Goal: Task Accomplishment & Management: Manage account settings

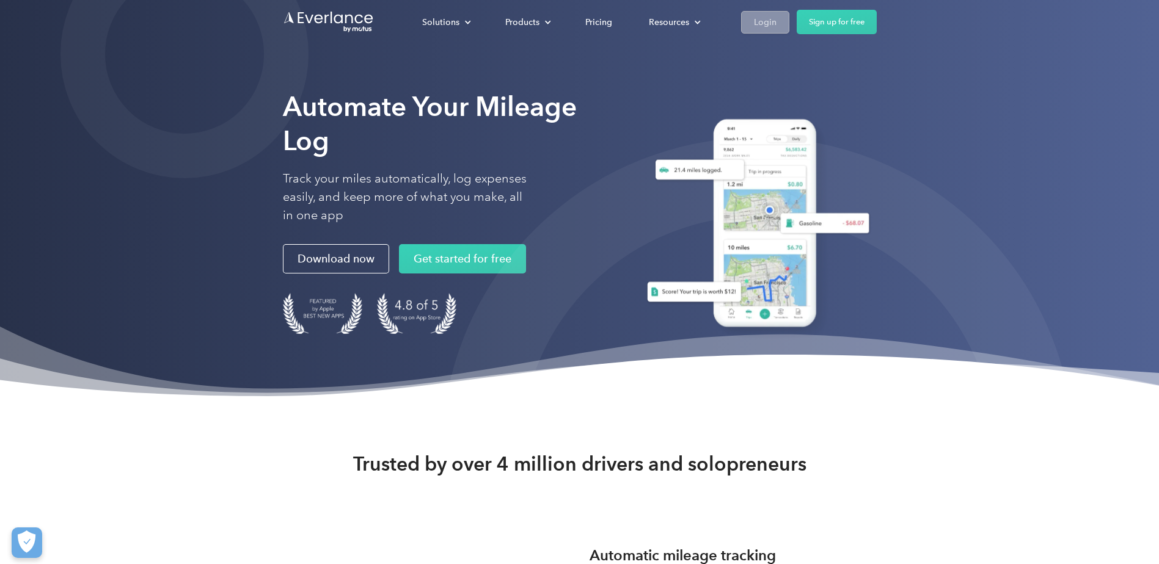
click at [768, 24] on div "Login" at bounding box center [765, 22] width 23 height 15
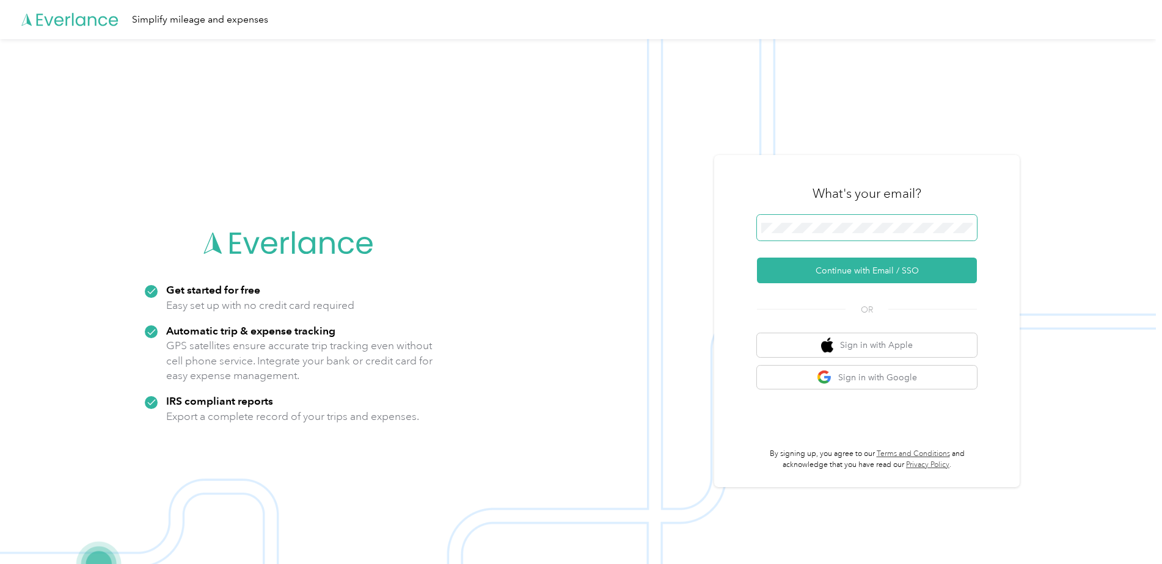
click at [833, 220] on span at bounding box center [867, 228] width 220 height 26
click at [822, 271] on button "Continue with Email / SSO" at bounding box center [867, 271] width 220 height 26
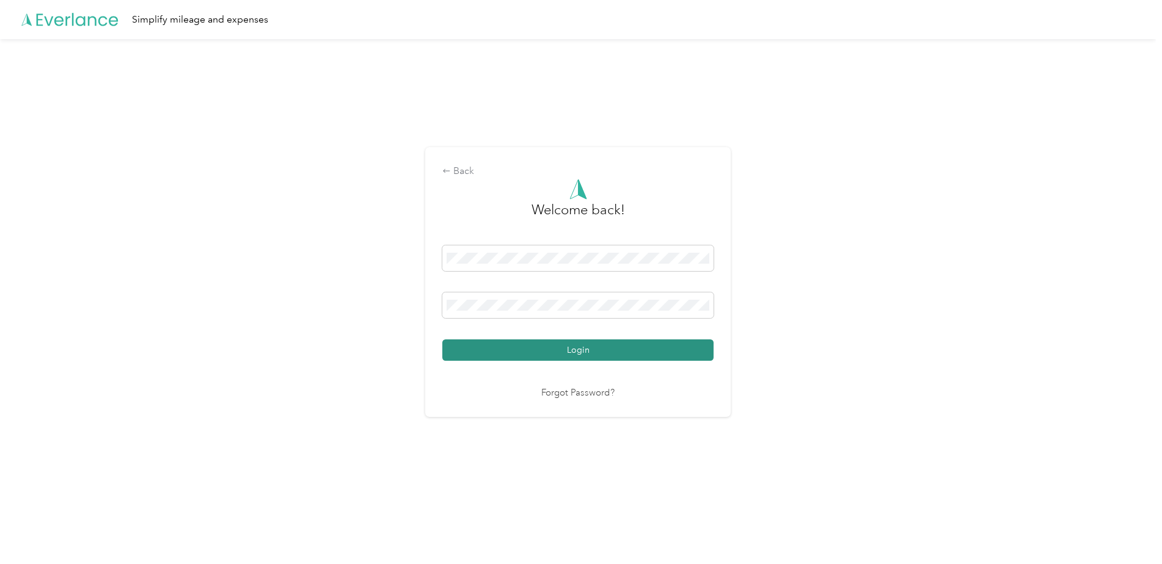
click at [531, 351] on button "Login" at bounding box center [577, 350] width 271 height 21
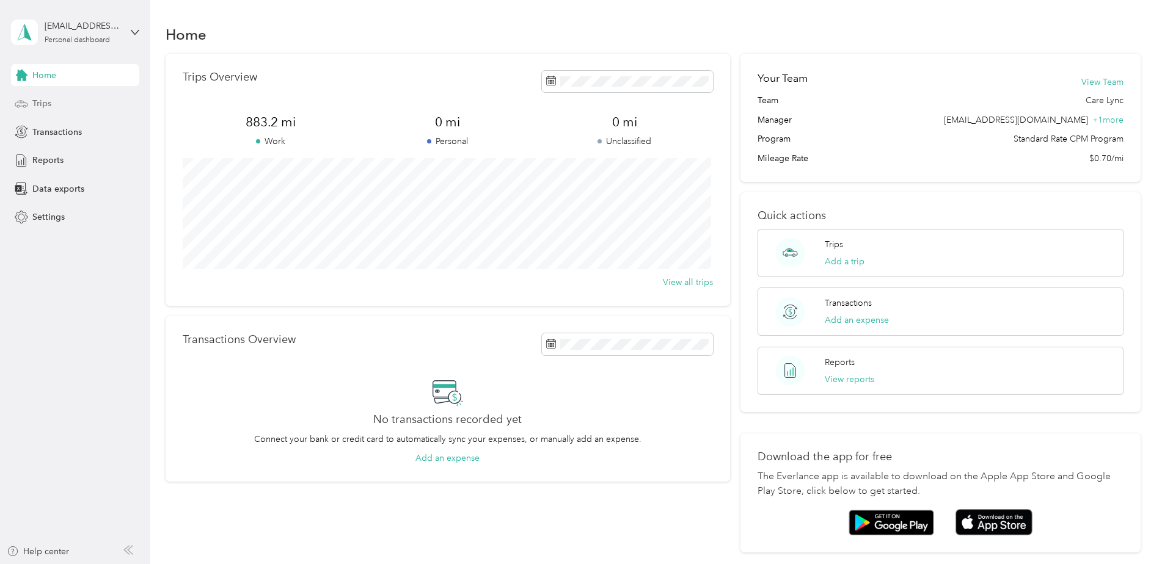
click at [59, 109] on div "Trips" at bounding box center [75, 104] width 128 height 22
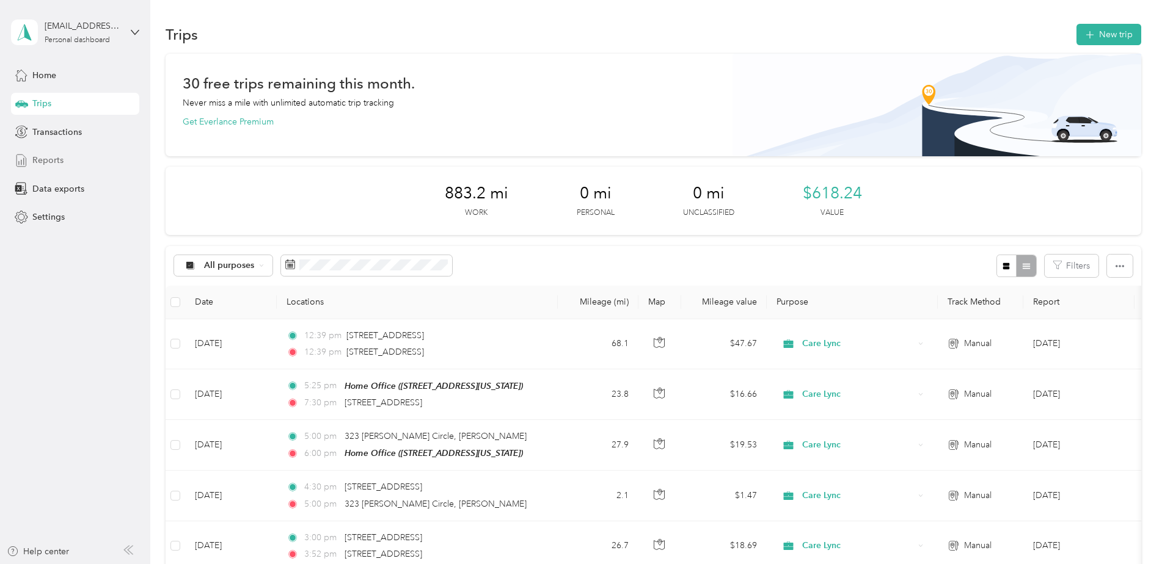
click at [38, 161] on span "Reports" at bounding box center [47, 160] width 31 height 13
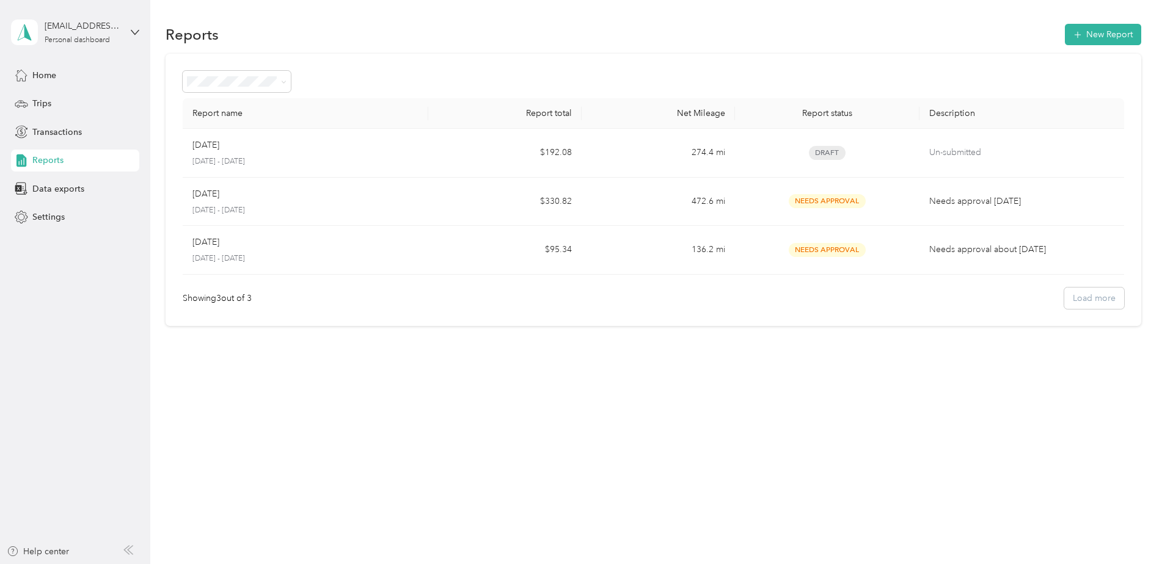
click at [282, 152] on div "Aug [DATE] - [DATE]" at bounding box center [305, 153] width 226 height 29
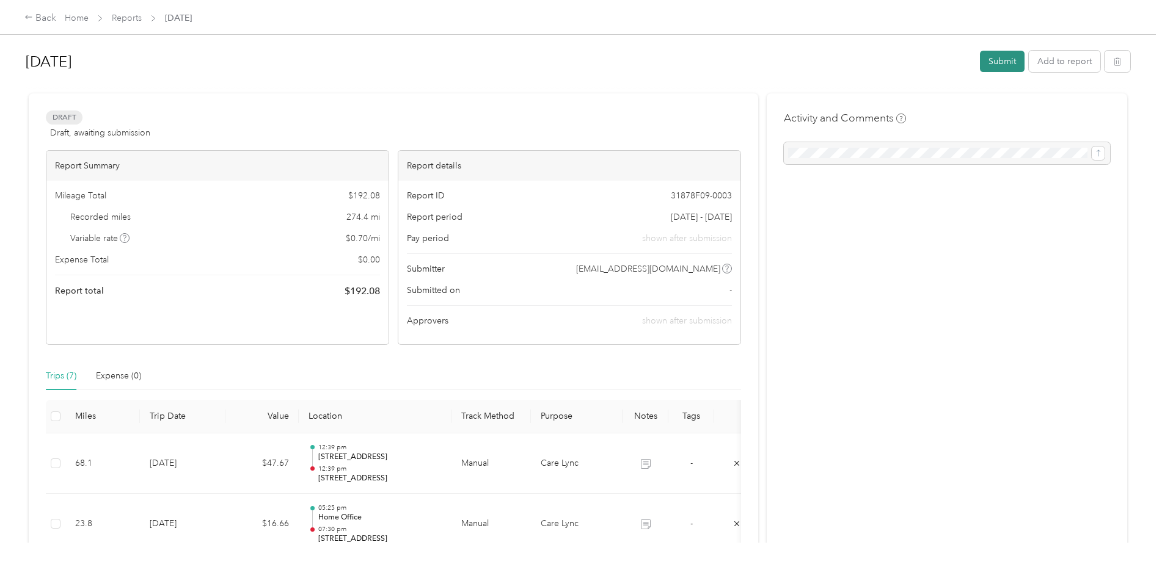
click at [999, 61] on button "Submit" at bounding box center [1002, 61] width 45 height 21
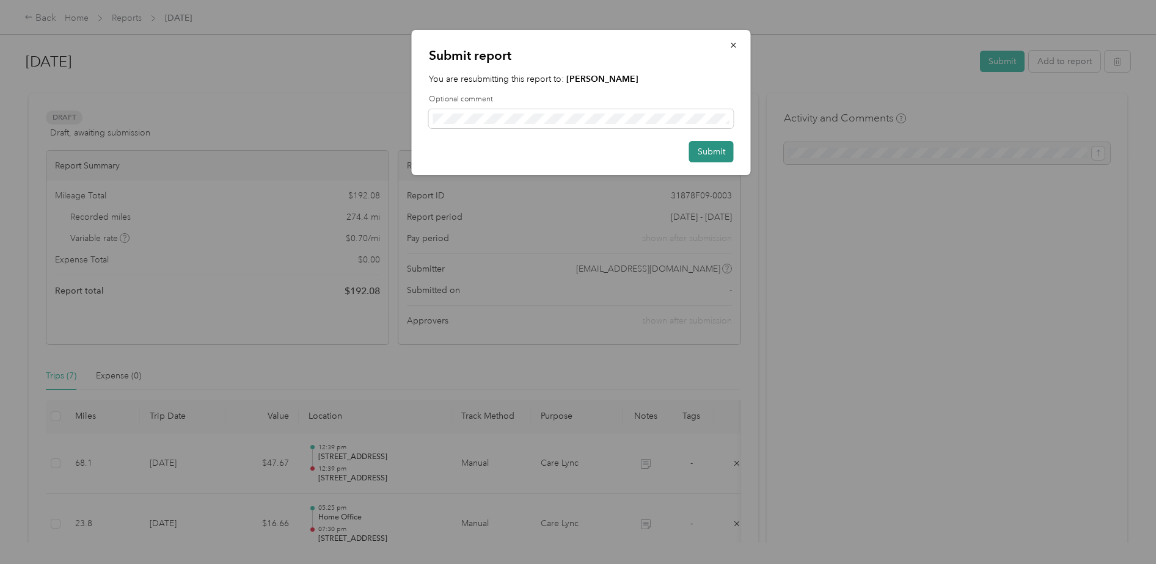
click at [704, 150] on button "Submit" at bounding box center [711, 151] width 45 height 21
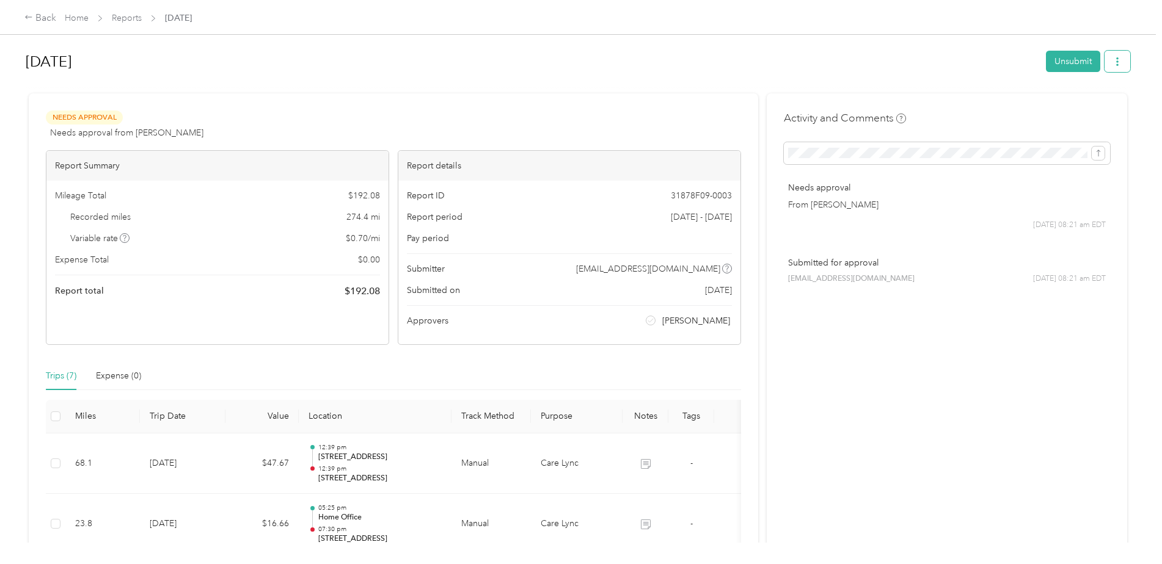
click at [1115, 62] on icon "button" at bounding box center [1117, 61] width 9 height 9
click at [1072, 101] on span "Download" at bounding box center [1079, 106] width 40 height 13
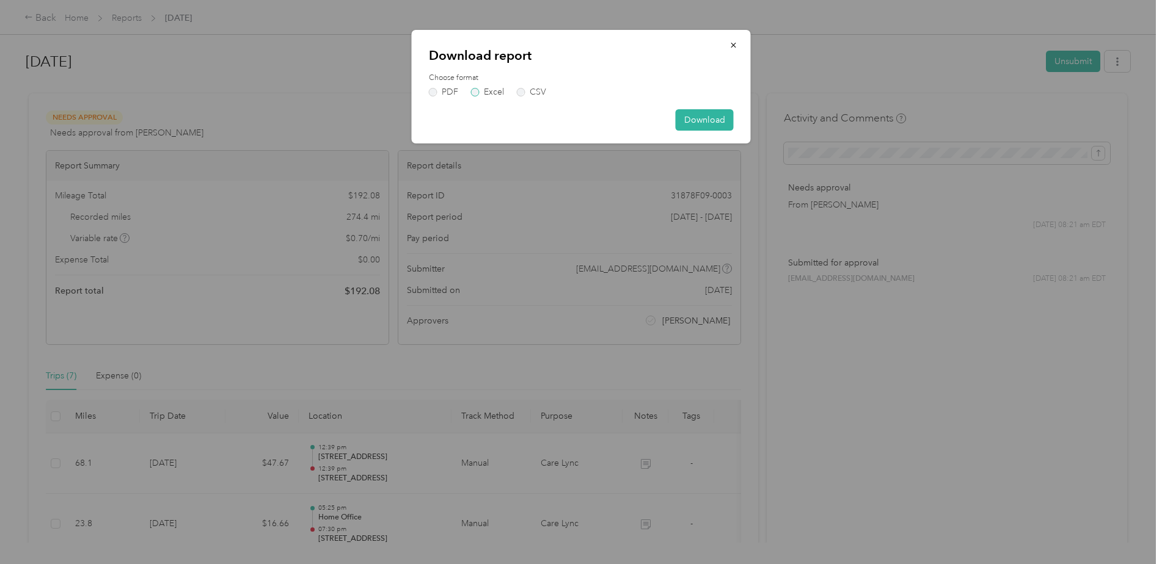
click at [474, 90] on label "Excel" at bounding box center [487, 92] width 33 height 9
click at [708, 117] on button "Download" at bounding box center [704, 119] width 58 height 21
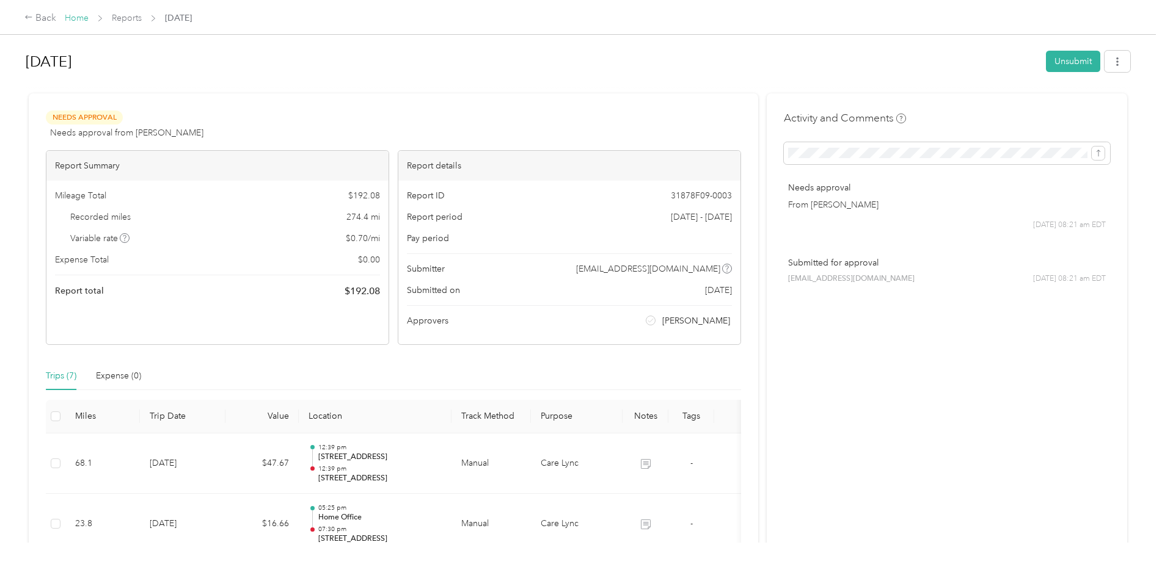
click at [73, 17] on link "Home" at bounding box center [77, 18] width 24 height 10
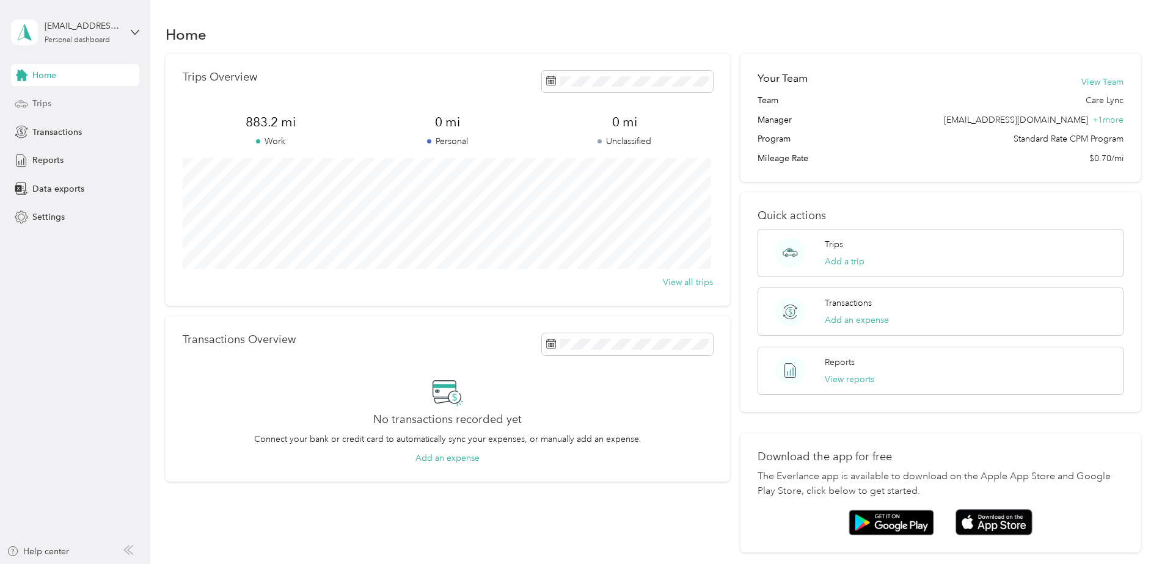
click at [48, 105] on span "Trips" at bounding box center [41, 103] width 19 height 13
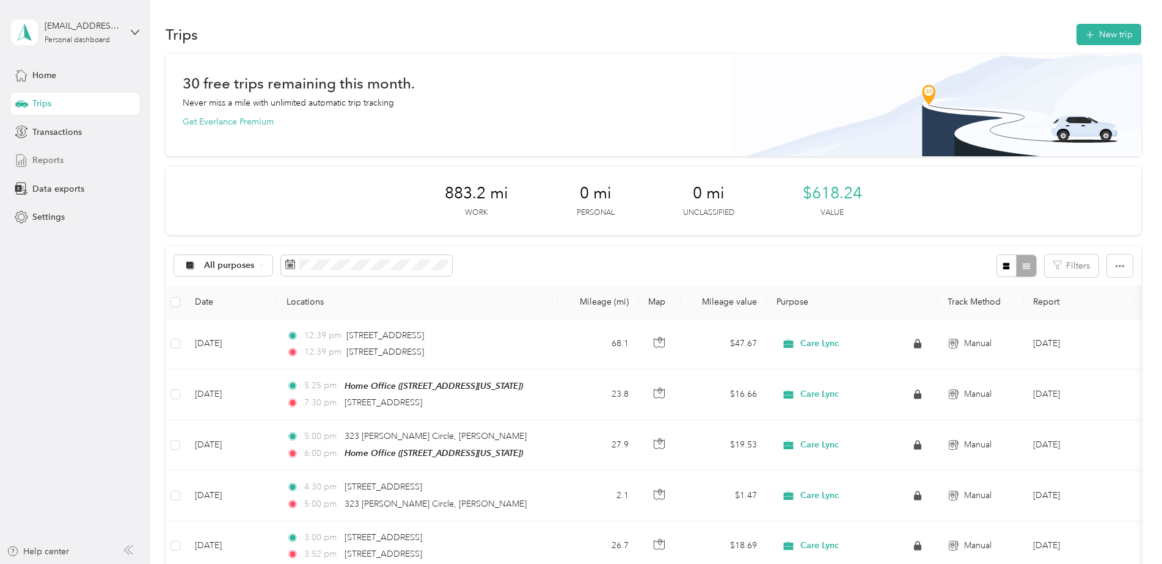
click at [49, 155] on span "Reports" at bounding box center [47, 160] width 31 height 13
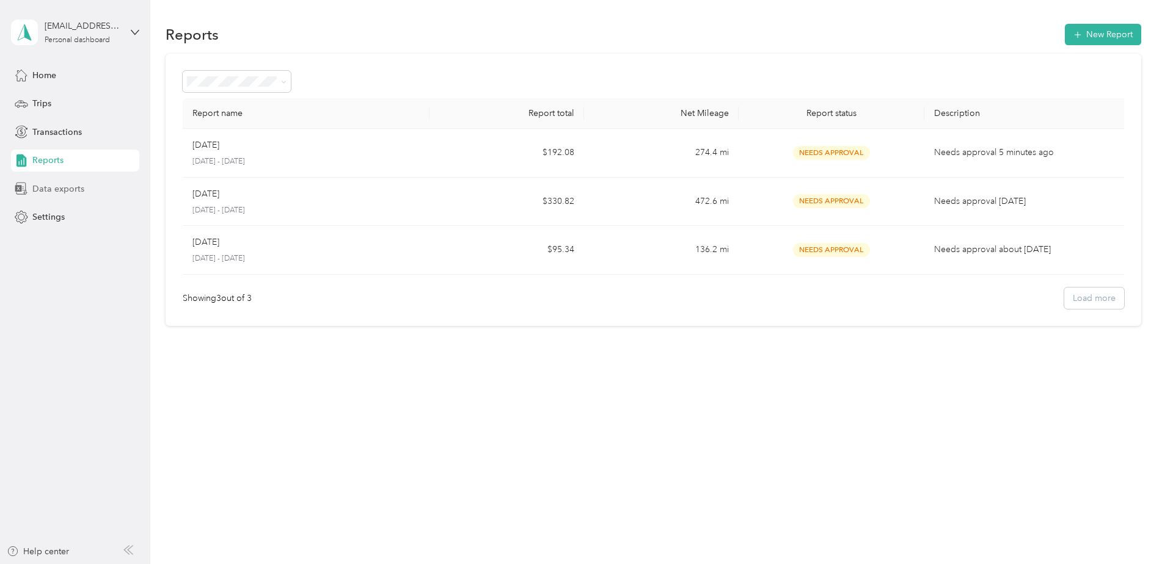
click at [79, 192] on span "Data exports" at bounding box center [58, 189] width 52 height 13
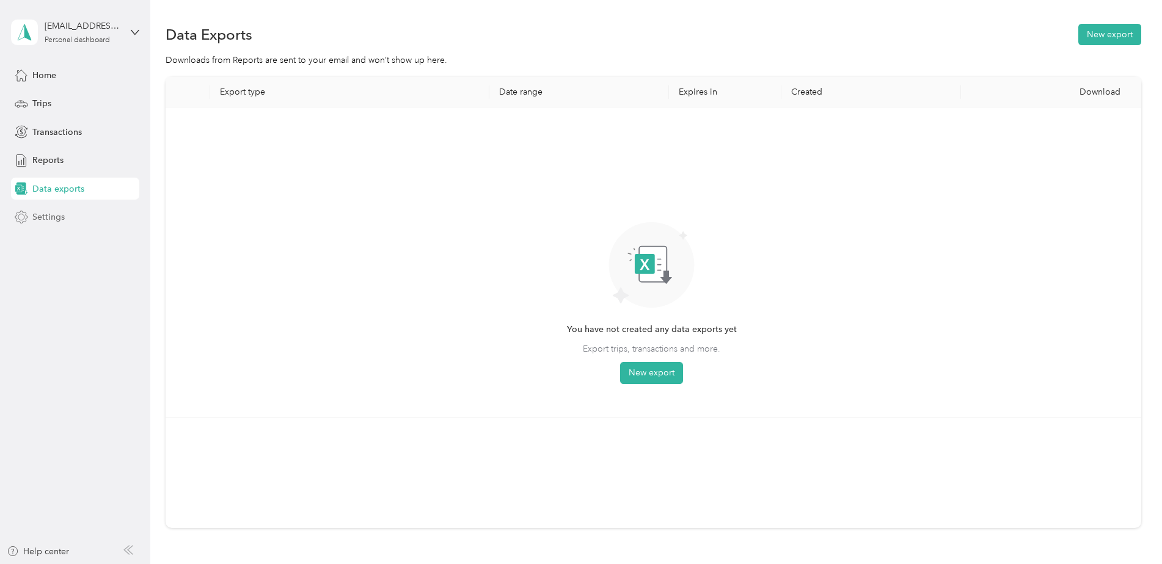
click at [43, 217] on span "Settings" at bounding box center [48, 217] width 32 height 13
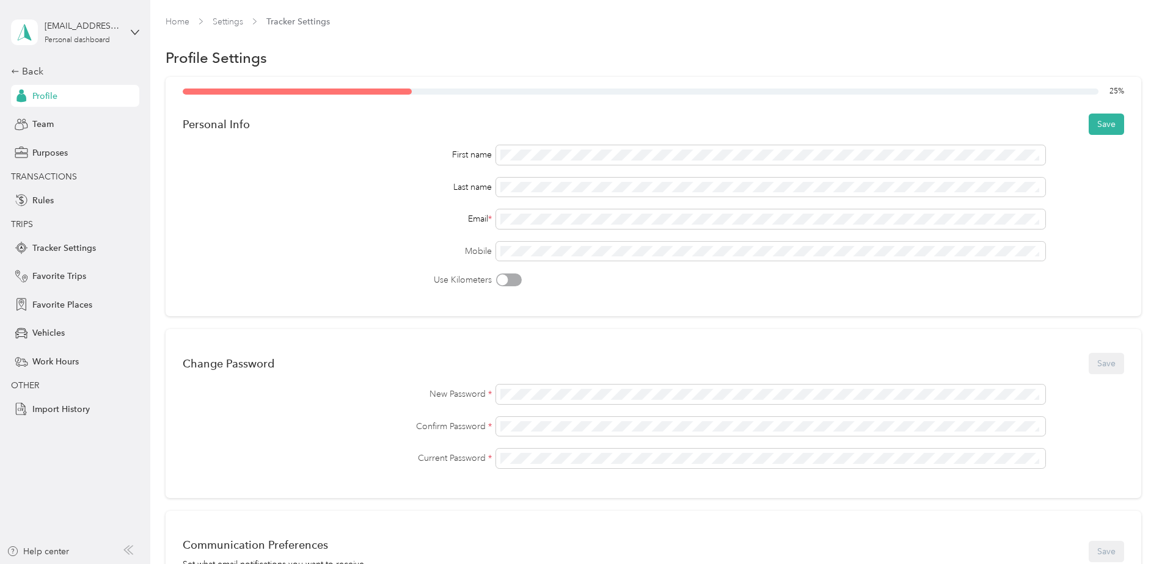
click at [490, 310] on div "25 % Personal Info Save First name Last name Email * Mobile Use Kilometers" at bounding box center [653, 196] width 975 height 239
click at [1109, 123] on button "Save" at bounding box center [1105, 124] width 35 height 21
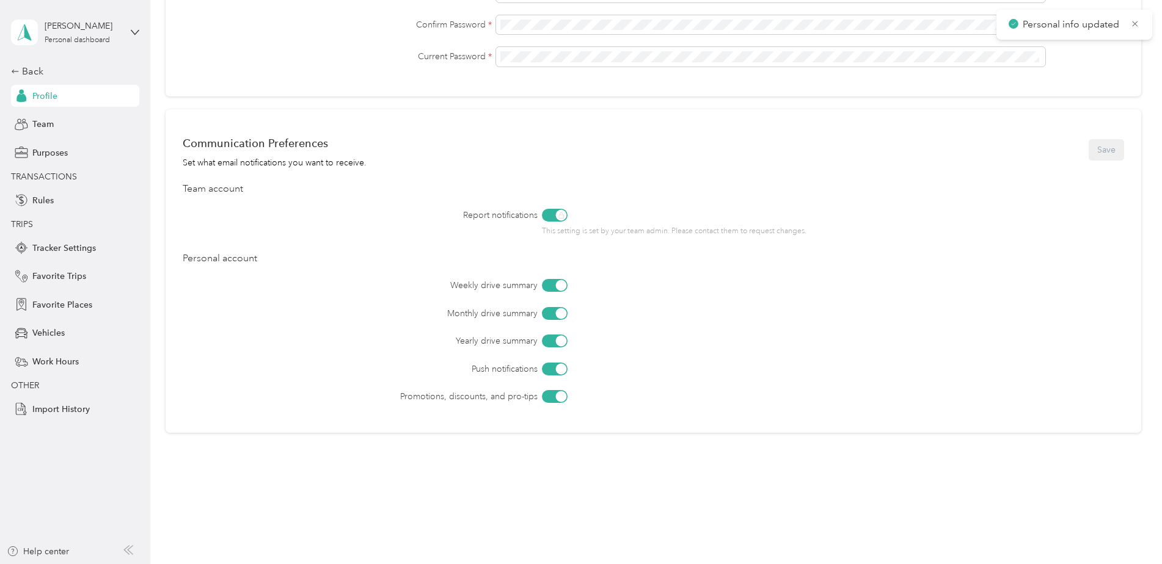
scroll to position [410, 0]
